Goal: Task Accomplishment & Management: Complete application form

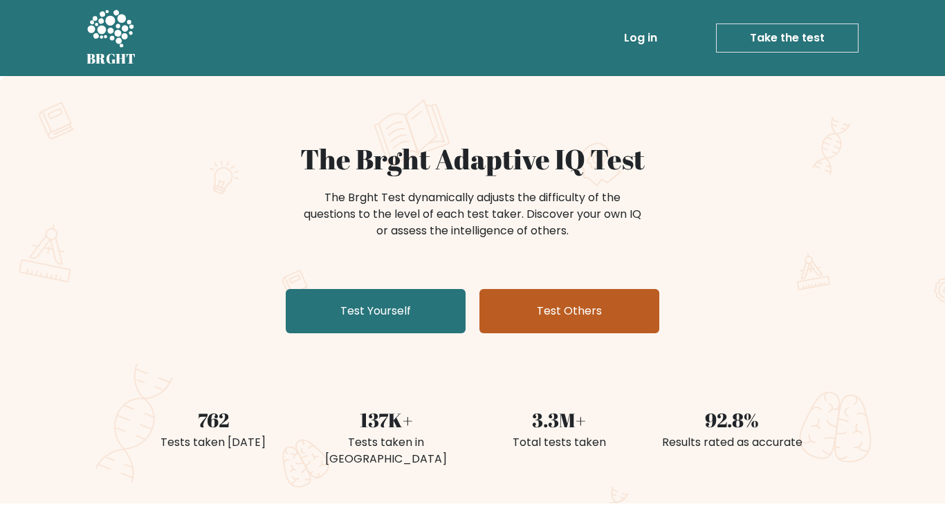
click at [527, 318] on link "Test Others" at bounding box center [569, 311] width 180 height 44
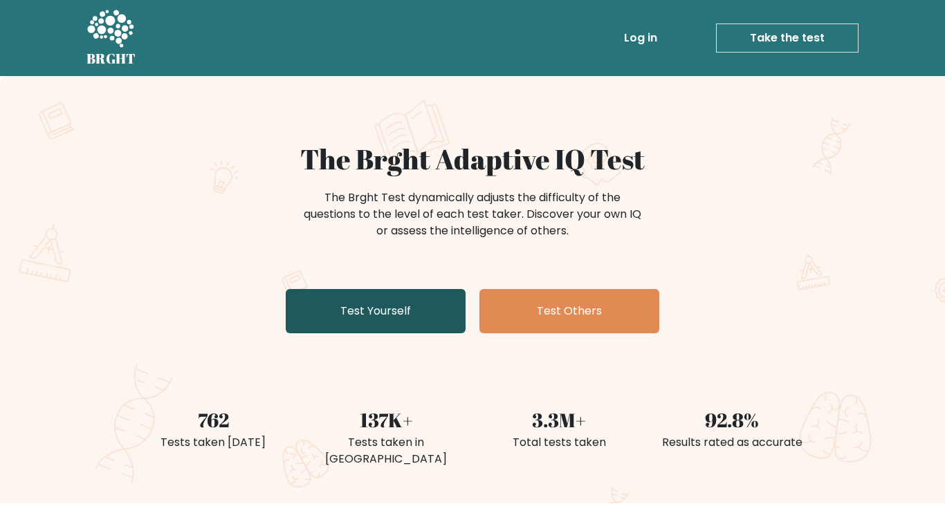
click at [347, 292] on link "Test Yourself" at bounding box center [376, 311] width 180 height 44
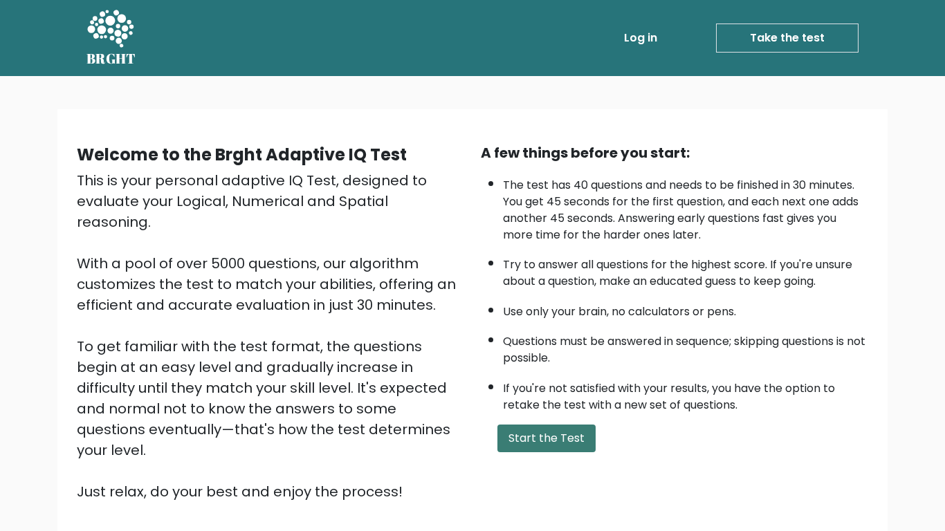
click at [556, 447] on button "Start the Test" at bounding box center [546, 439] width 98 height 28
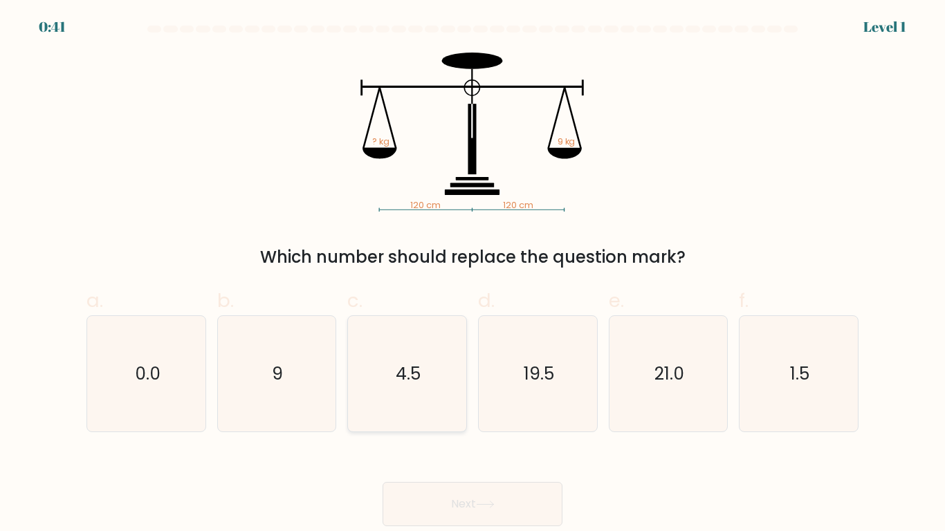
click at [418, 385] on text "4.5" at bounding box center [408, 374] width 25 height 24
click at [473, 275] on input "c. 4.5" at bounding box center [473, 270] width 1 height 9
radio input "true"
click at [443, 484] on button "Next" at bounding box center [473, 504] width 180 height 44
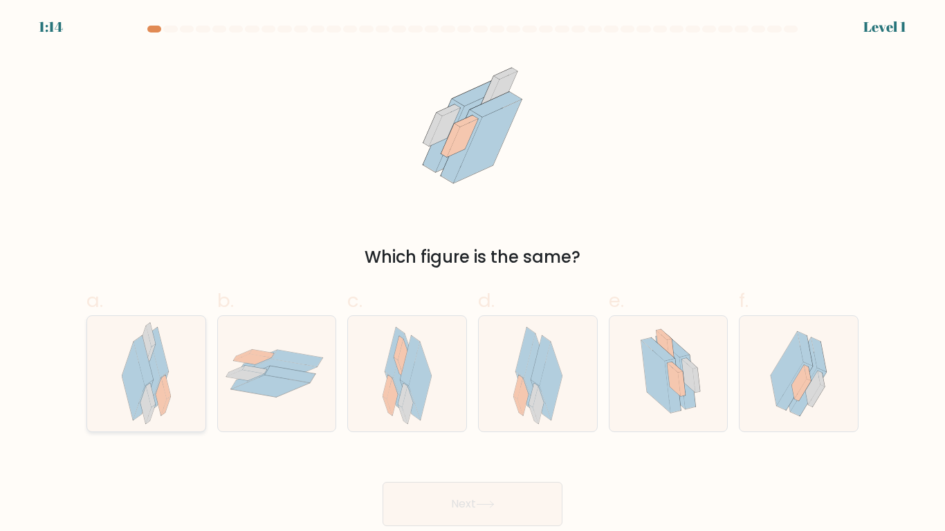
click at [145, 387] on icon at bounding box center [145, 405] width 11 height 37
click at [473, 275] on input "a." at bounding box center [473, 270] width 1 height 9
radio input "true"
click at [454, 502] on button "Next" at bounding box center [473, 504] width 180 height 44
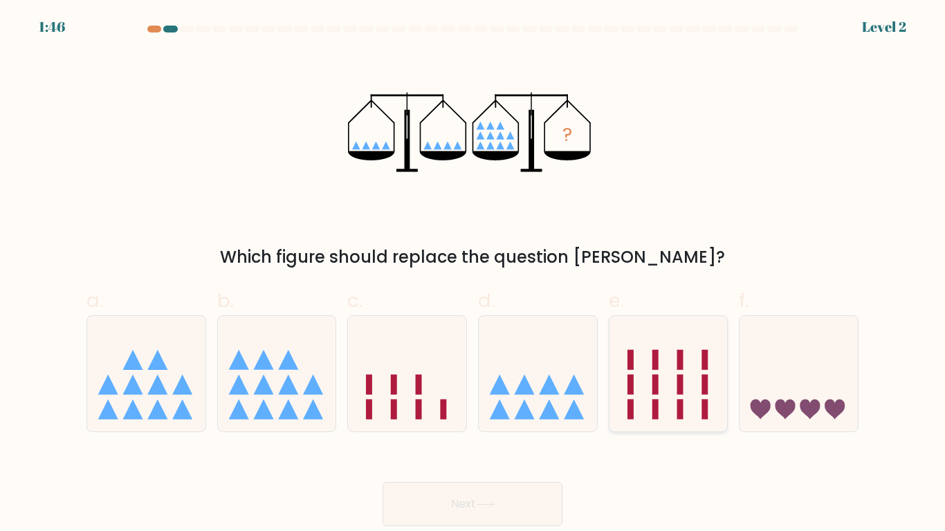
click at [620, 364] on icon at bounding box center [668, 374] width 118 height 98
click at [473, 275] on input "e." at bounding box center [473, 270] width 1 height 9
radio input "true"
click at [489, 493] on button "Next" at bounding box center [473, 504] width 180 height 44
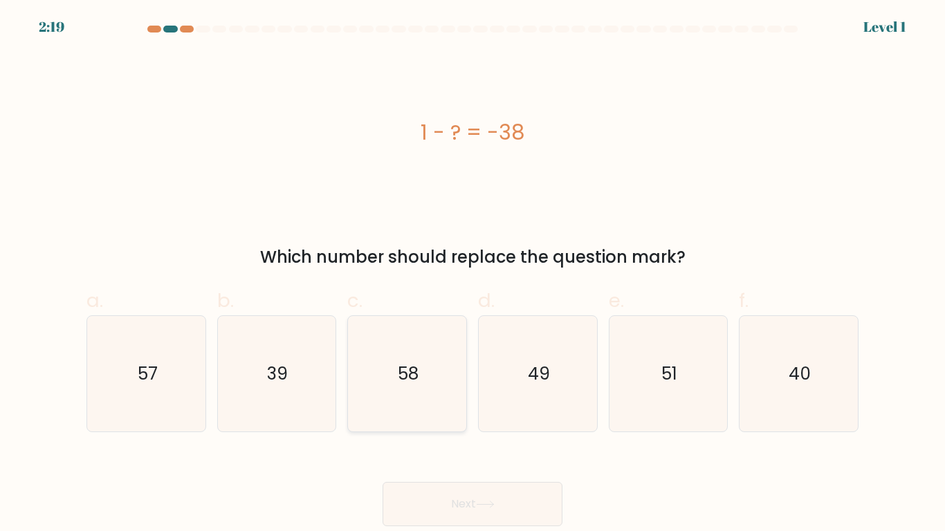
click at [443, 358] on icon "58" at bounding box center [407, 374] width 116 height 116
click at [473, 275] on input "c. 58" at bounding box center [473, 270] width 1 height 9
radio input "true"
click at [473, 479] on div "Next" at bounding box center [472, 487] width 789 height 77
click at [470, 498] on button "Next" at bounding box center [473, 504] width 180 height 44
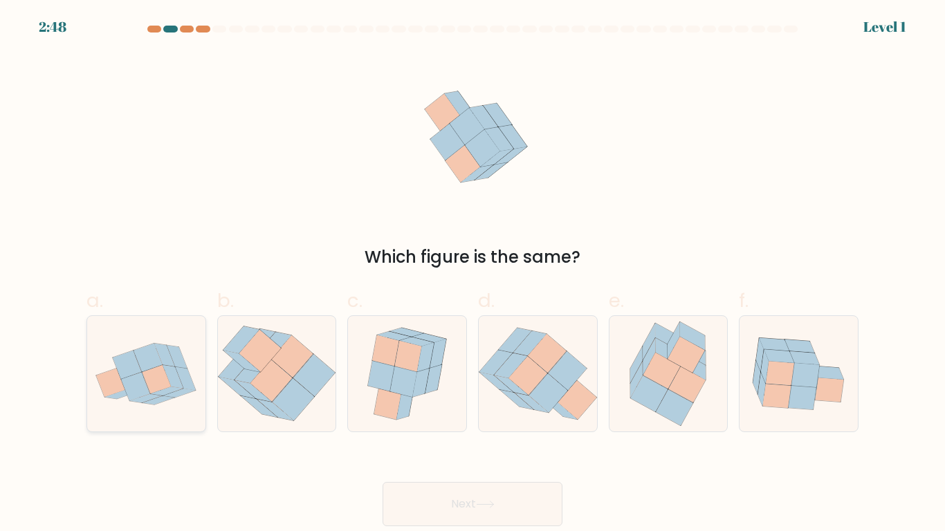
click at [169, 386] on icon at bounding box center [156, 379] width 29 height 28
click at [473, 275] on input "a." at bounding box center [473, 270] width 1 height 9
radio input "true"
click at [487, 511] on button "Next" at bounding box center [473, 504] width 180 height 44
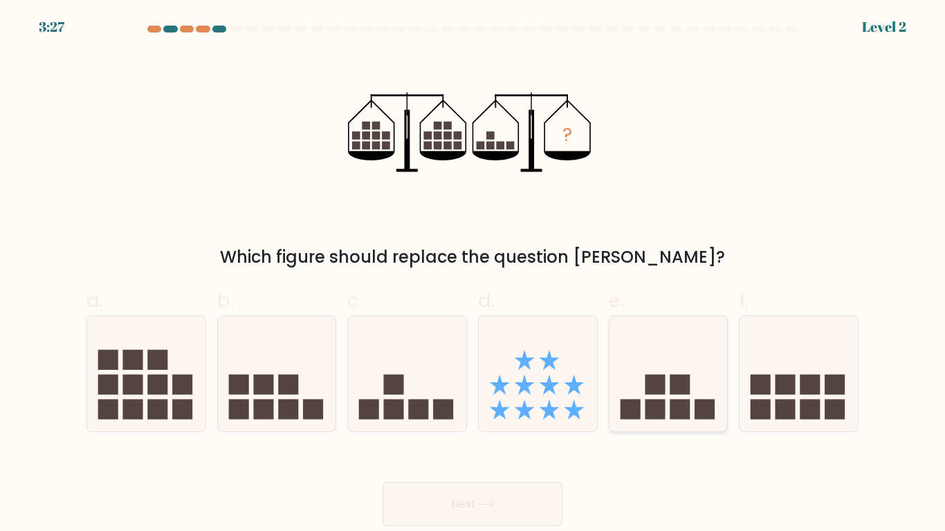
click at [715, 373] on icon at bounding box center [668, 374] width 118 height 98
click at [473, 275] on input "e." at bounding box center [473, 270] width 1 height 9
radio input "true"
click at [507, 489] on button "Next" at bounding box center [473, 504] width 180 height 44
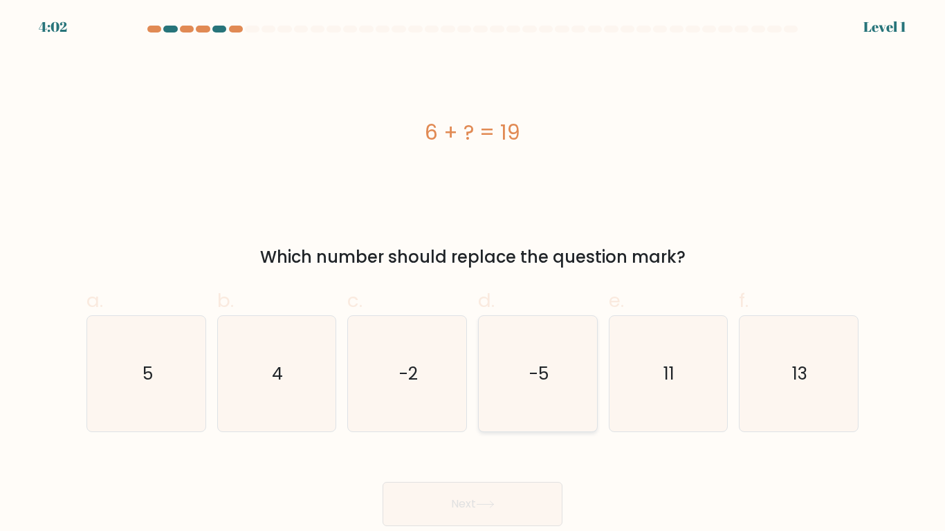
click at [506, 392] on icon "-5" at bounding box center [538, 374] width 116 height 116
click at [473, 275] on input "d. -5" at bounding box center [473, 270] width 1 height 9
radio input "true"
click at [322, 387] on icon "4" at bounding box center [277, 374] width 116 height 116
click at [473, 275] on input "b. 4" at bounding box center [473, 270] width 1 height 9
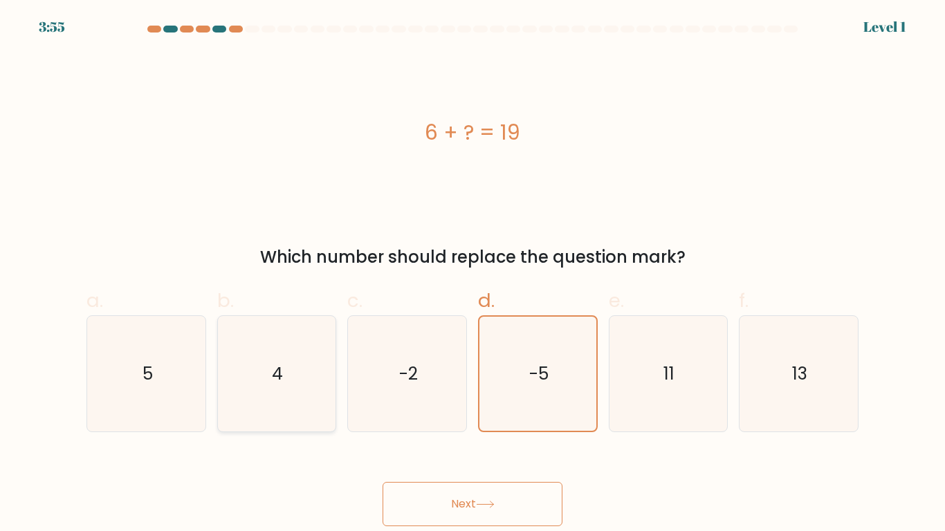
radio input "true"
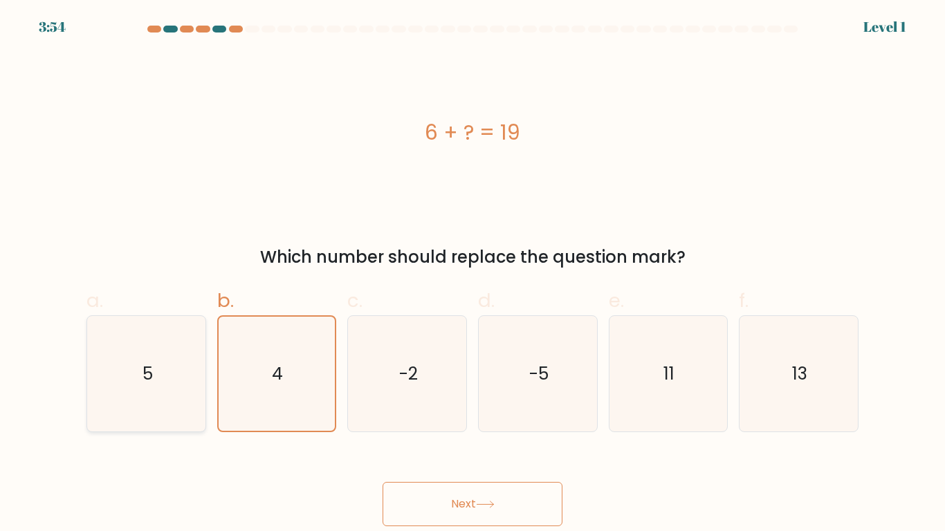
click at [143, 404] on icon "5" at bounding box center [147, 374] width 116 height 116
click at [473, 275] on input "a. 5" at bounding box center [473, 270] width 1 height 9
radio input "true"
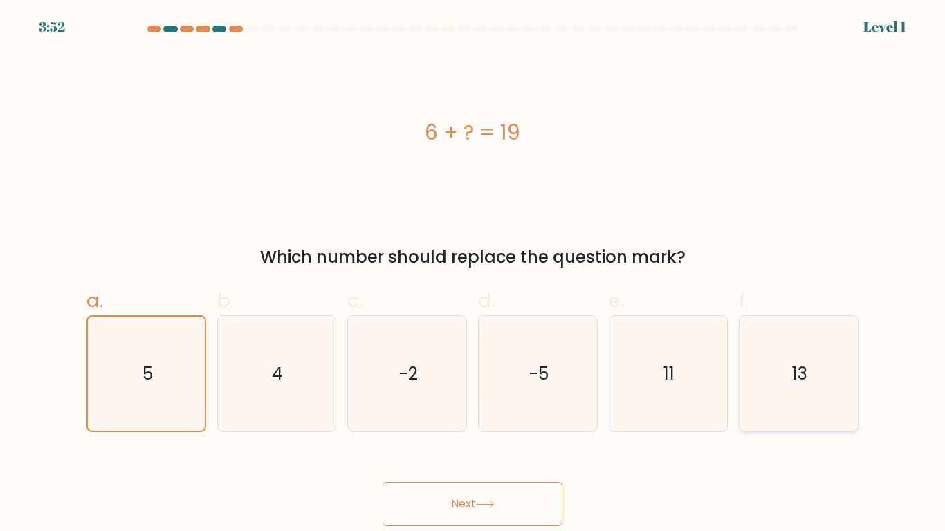
click at [740, 400] on div "13" at bounding box center [799, 373] width 120 height 117
click at [473, 275] on input "f. 13" at bounding box center [473, 270] width 1 height 9
radio input "true"
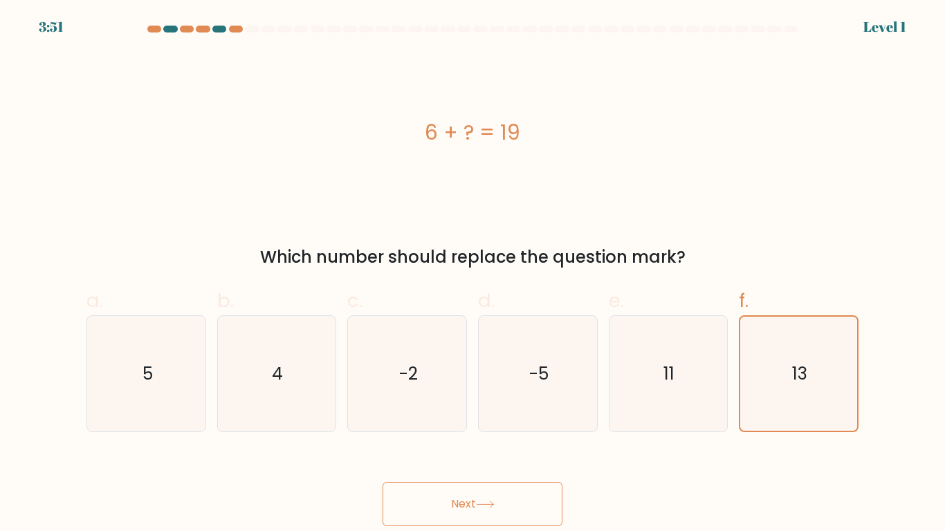
click at [547, 491] on button "Next" at bounding box center [473, 504] width 180 height 44
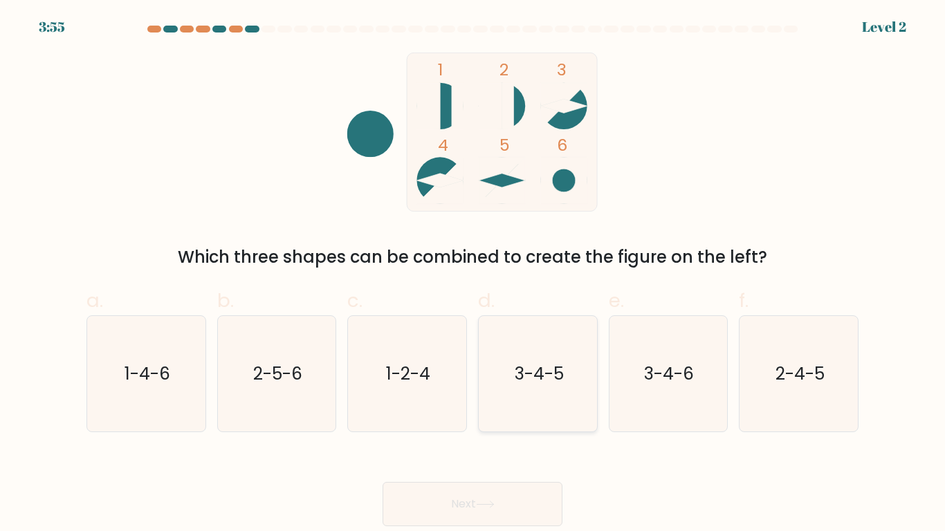
click at [525, 381] on text "3-4-5" at bounding box center [538, 374] width 49 height 24
click at [473, 275] on input "d. 3-4-5" at bounding box center [473, 270] width 1 height 9
radio input "true"
click at [515, 486] on button "Next" at bounding box center [473, 504] width 180 height 44
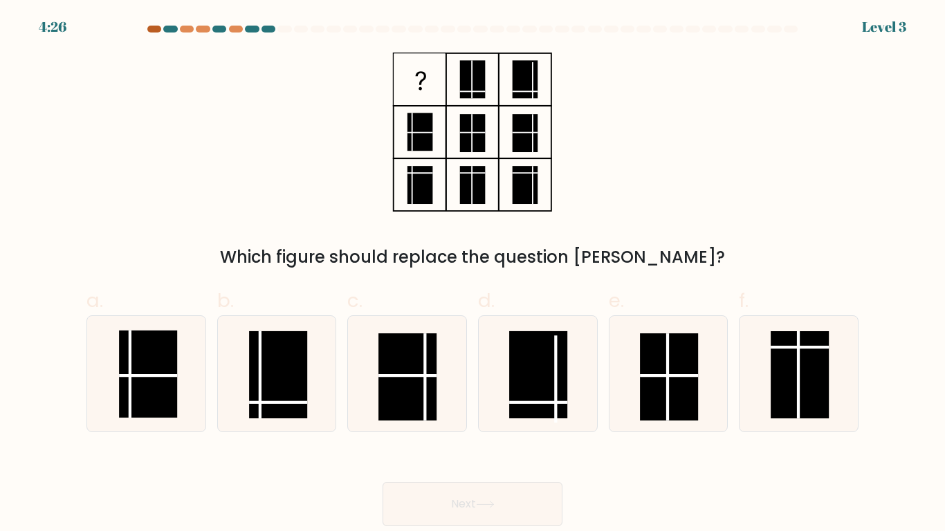
click at [158, 30] on div at bounding box center [154, 29] width 14 height 7
click at [150, 27] on div at bounding box center [154, 29] width 14 height 7
click at [184, 28] on div at bounding box center [187, 29] width 14 height 7
click at [202, 26] on div at bounding box center [203, 29] width 14 height 7
click at [169, 26] on div at bounding box center [170, 29] width 14 height 7
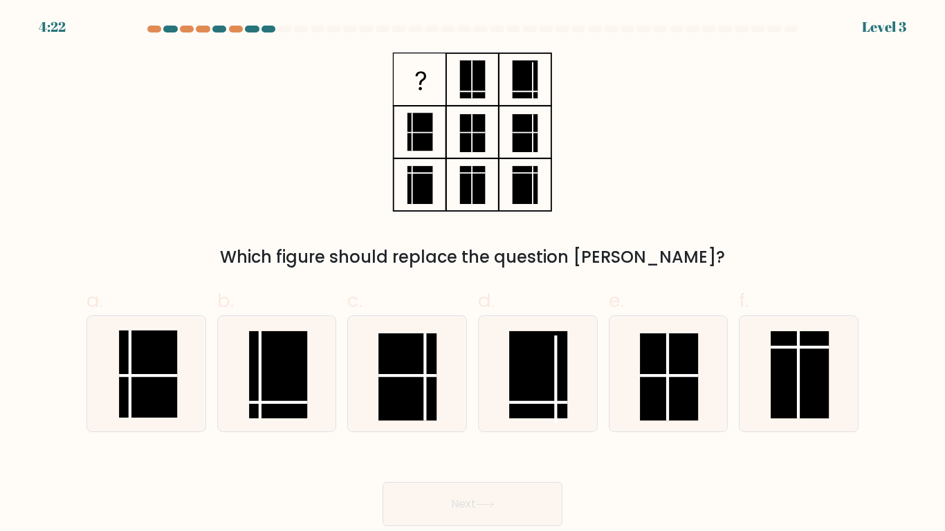
click at [251, 26] on div at bounding box center [252, 29] width 14 height 7
click at [376, 385] on icon at bounding box center [407, 374] width 116 height 116
click at [473, 275] on input "c." at bounding box center [473, 270] width 1 height 9
radio input "true"
click at [410, 500] on button "Next" at bounding box center [473, 504] width 180 height 44
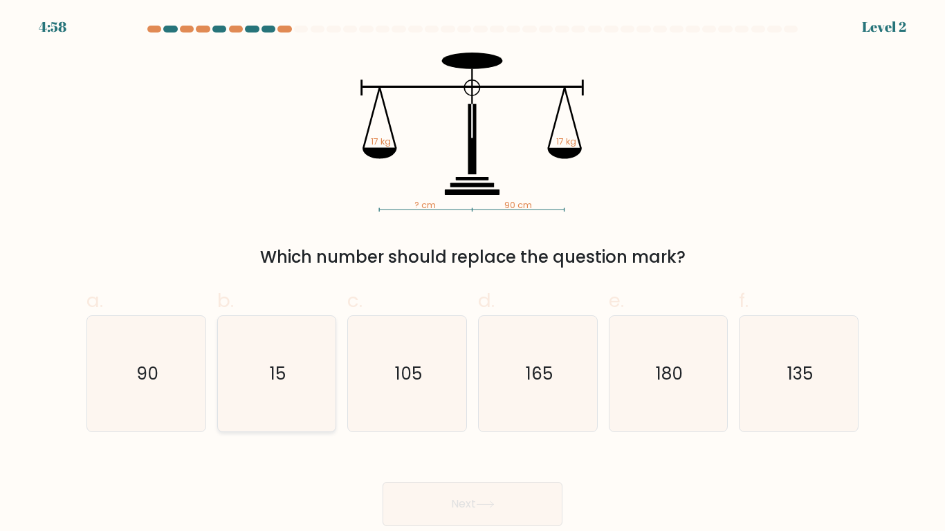
click at [262, 421] on icon "15" at bounding box center [277, 374] width 116 height 116
click at [473, 275] on input "b. 15" at bounding box center [473, 270] width 1 height 9
radio input "true"
click at [421, 497] on button "Next" at bounding box center [473, 504] width 180 height 44
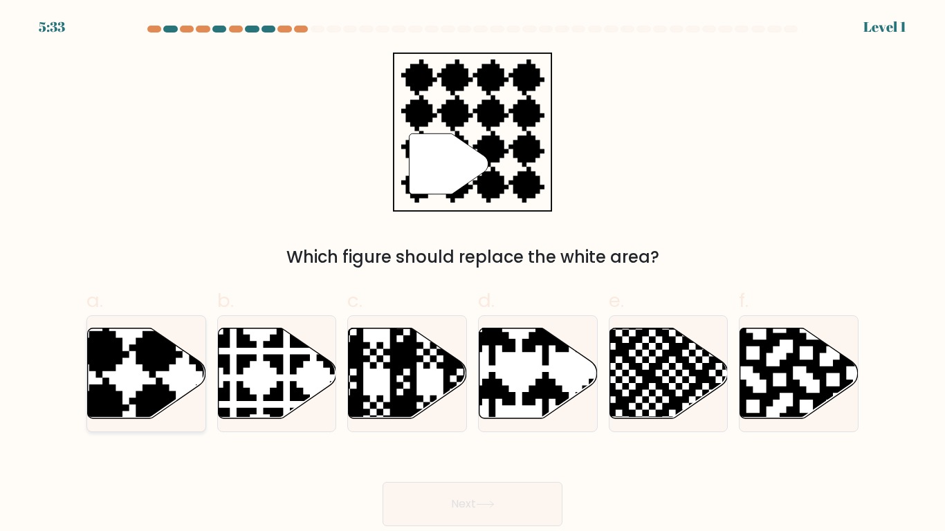
click at [116, 350] on icon at bounding box center [183, 324] width 214 height 214
click at [473, 275] on input "a." at bounding box center [473, 270] width 1 height 9
radio input "true"
click at [378, 496] on div "Next" at bounding box center [472, 487] width 789 height 77
click at [392, 499] on button "Next" at bounding box center [473, 504] width 180 height 44
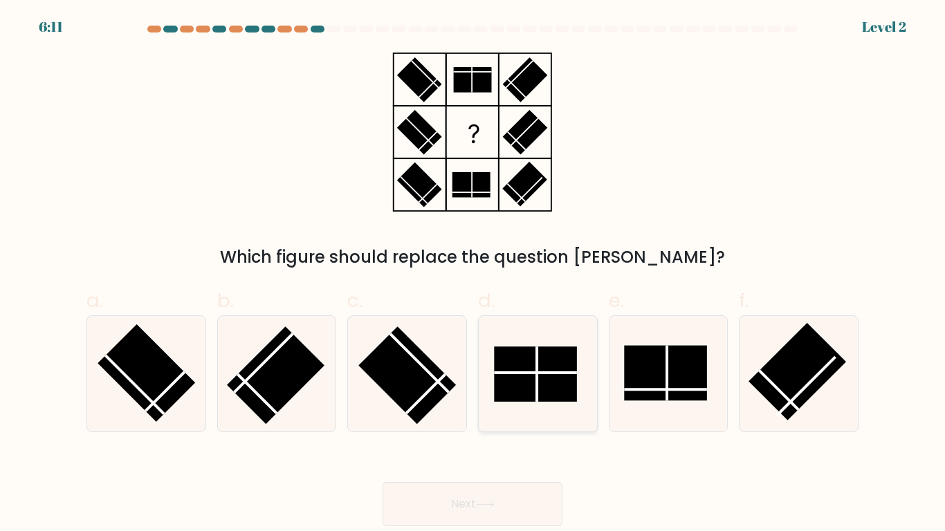
click at [504, 395] on rect at bounding box center [535, 374] width 83 height 55
click at [473, 275] on input "d." at bounding box center [473, 270] width 1 height 9
radio input "true"
click at [497, 518] on button "Next" at bounding box center [473, 504] width 180 height 44
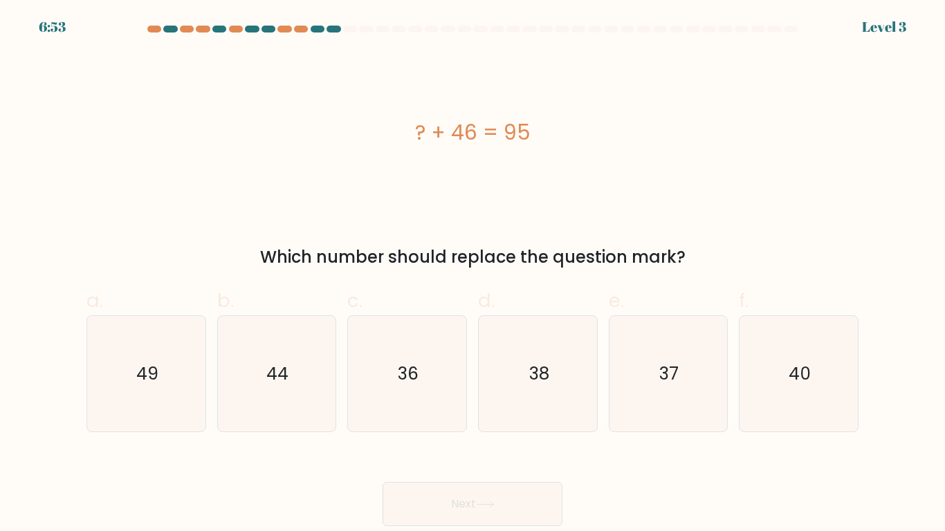
click at [470, 395] on div "c. 36" at bounding box center [407, 359] width 131 height 146
click at [538, 410] on icon "38" at bounding box center [538, 374] width 116 height 116
click at [473, 275] on input "d. 38" at bounding box center [473, 270] width 1 height 9
radio input "true"
click at [512, 504] on button "Next" at bounding box center [473, 504] width 180 height 44
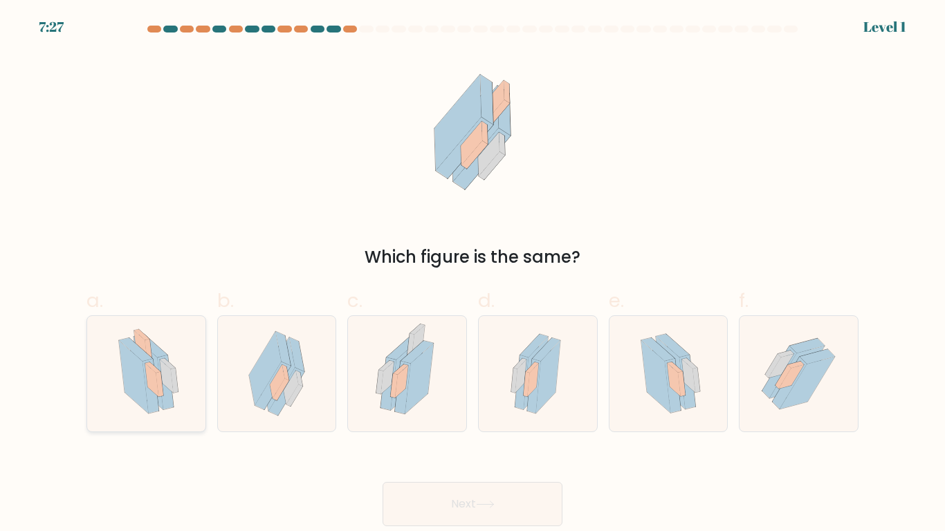
click at [138, 390] on icon at bounding box center [134, 377] width 30 height 73
click at [473, 275] on input "a." at bounding box center [473, 270] width 1 height 9
radio input "true"
click at [439, 522] on button "Next" at bounding box center [473, 504] width 180 height 44
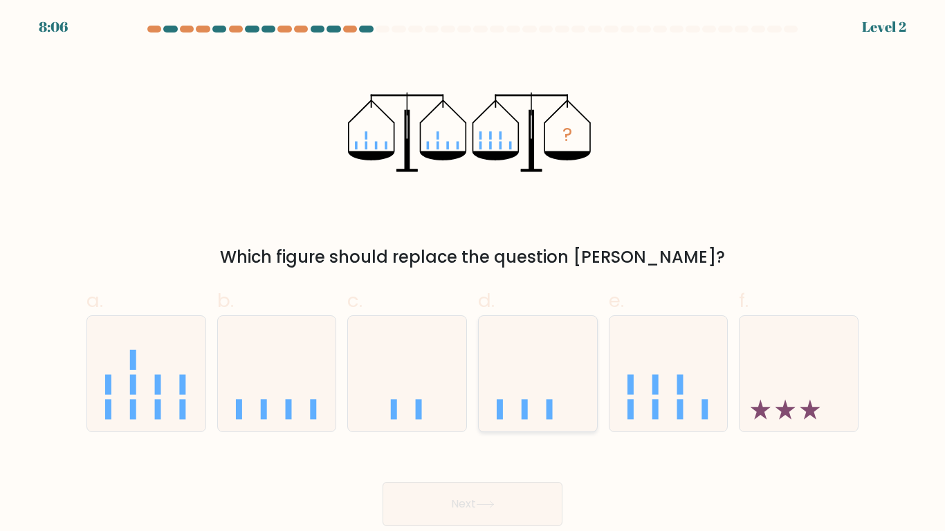
click at [515, 381] on icon at bounding box center [538, 374] width 118 height 98
click at [473, 275] on input "d." at bounding box center [473, 270] width 1 height 9
radio input "true"
